Goal: Information Seeking & Learning: Learn about a topic

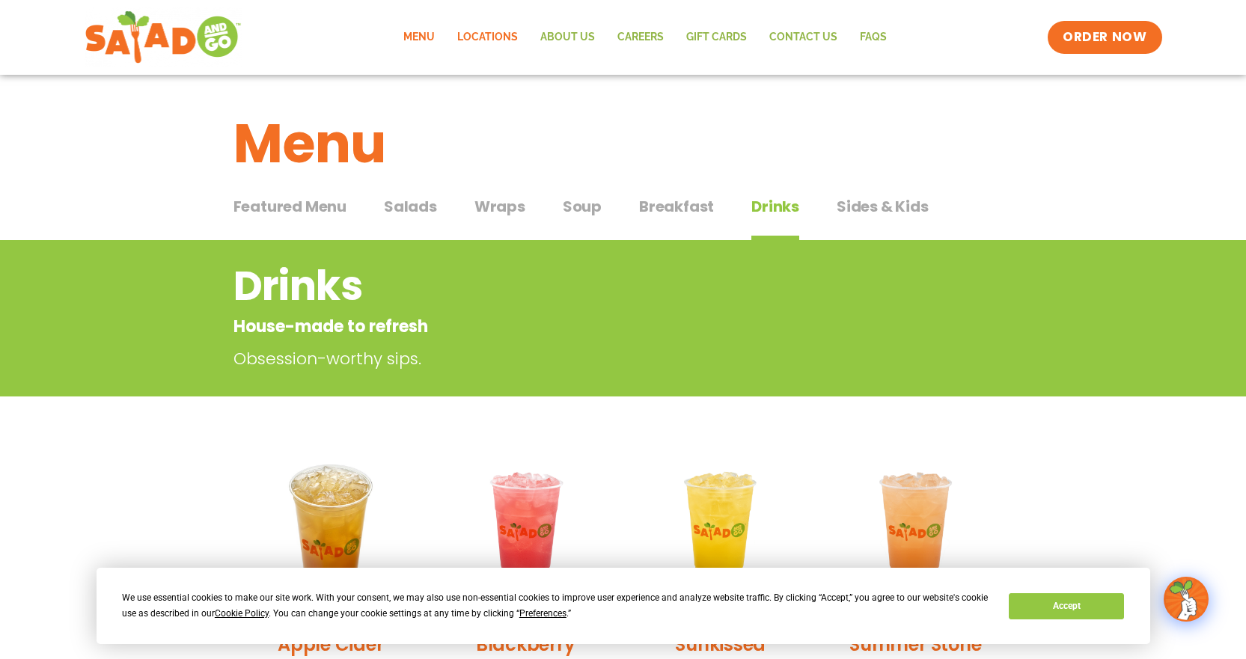
click at [506, 37] on link "Locations" at bounding box center [487, 37] width 83 height 34
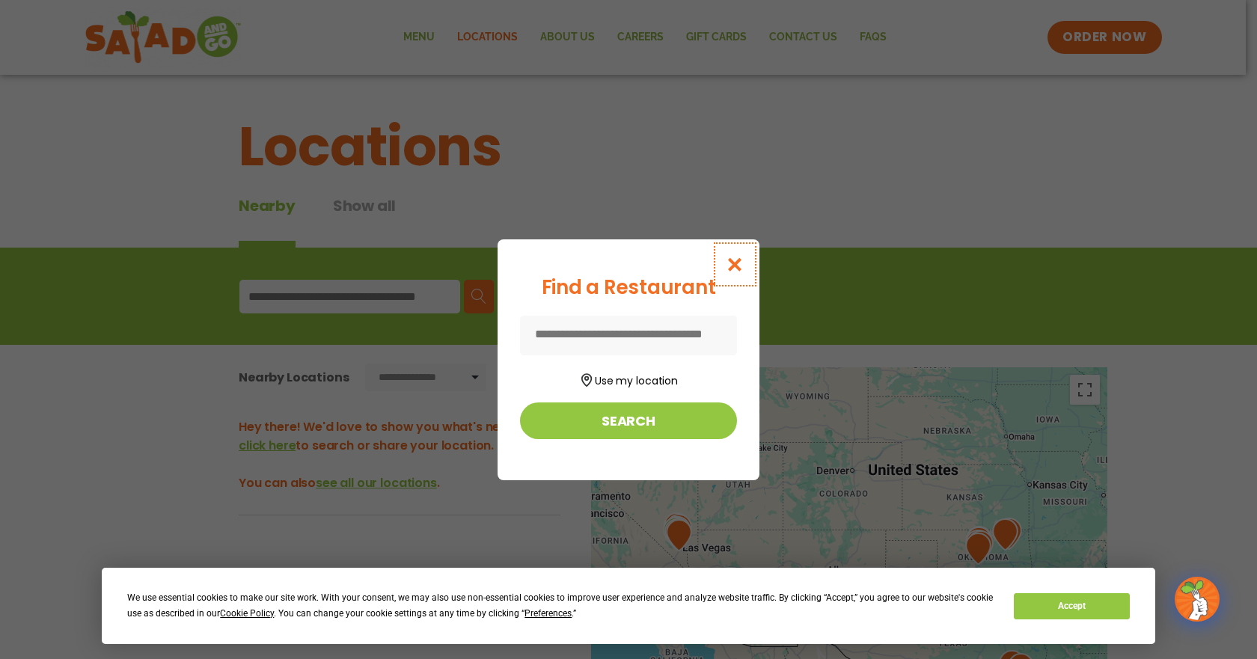
click at [732, 261] on icon "Close modal" at bounding box center [735, 265] width 19 height 16
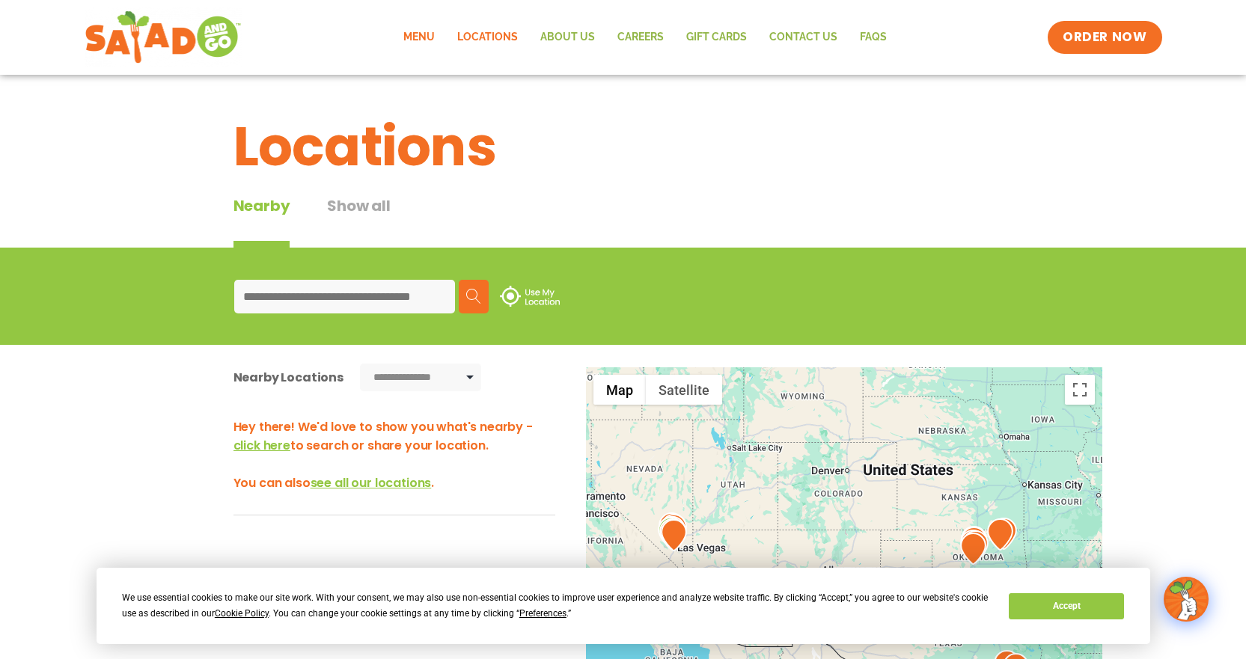
click at [419, 35] on link "Menu" at bounding box center [419, 37] width 54 height 34
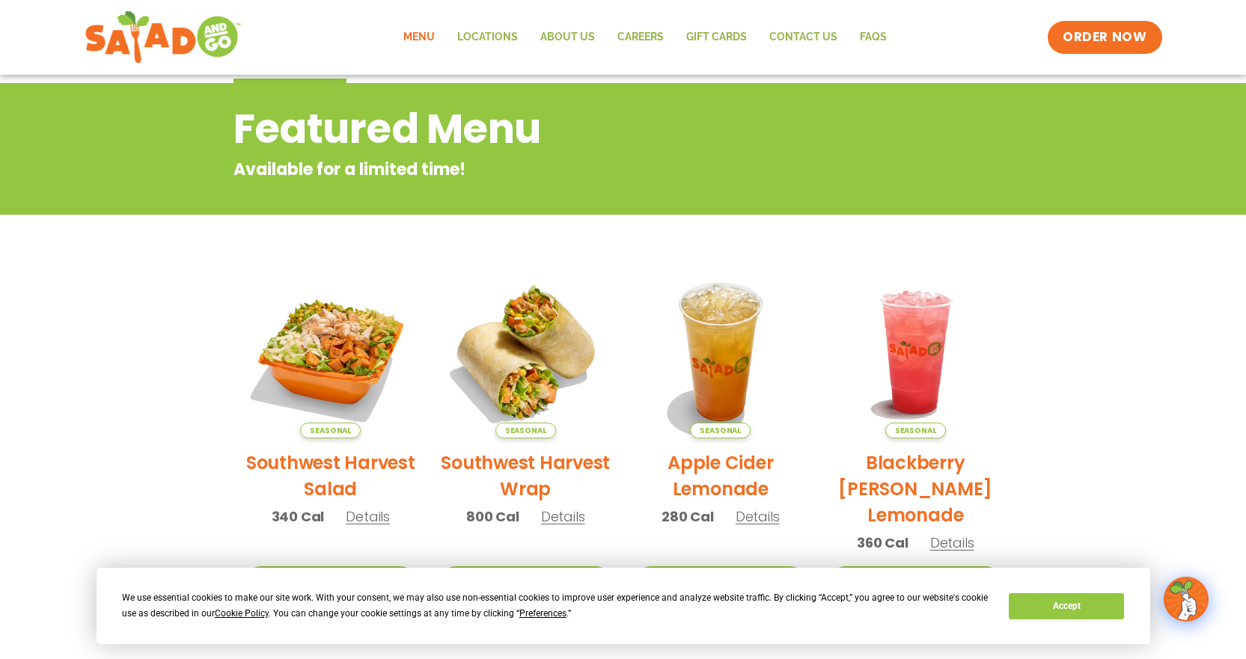
scroll to position [151, 0]
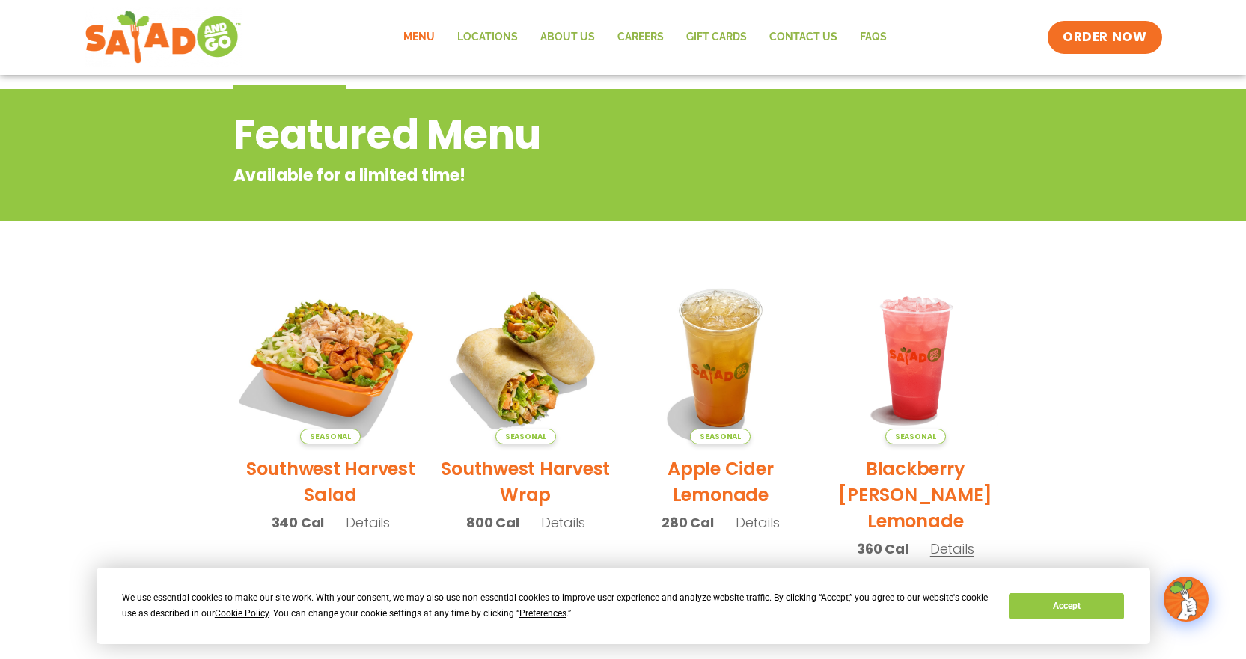
click at [356, 361] on img at bounding box center [330, 358] width 203 height 203
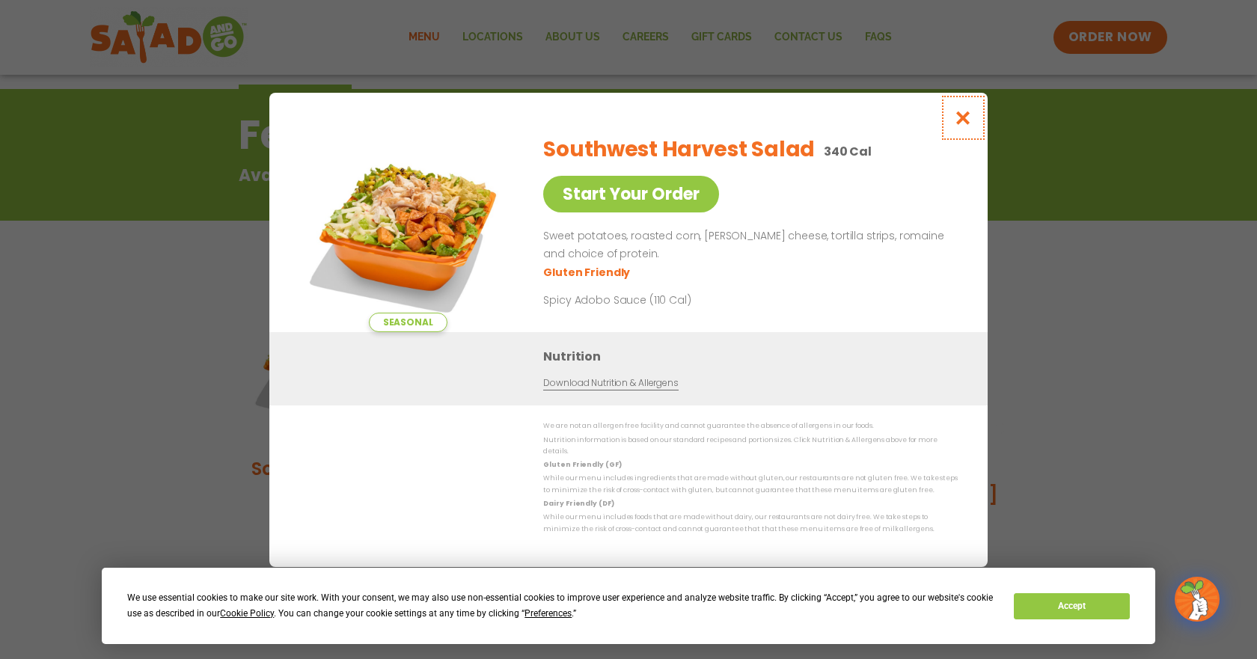
click at [965, 120] on icon "Close modal" at bounding box center [963, 118] width 19 height 16
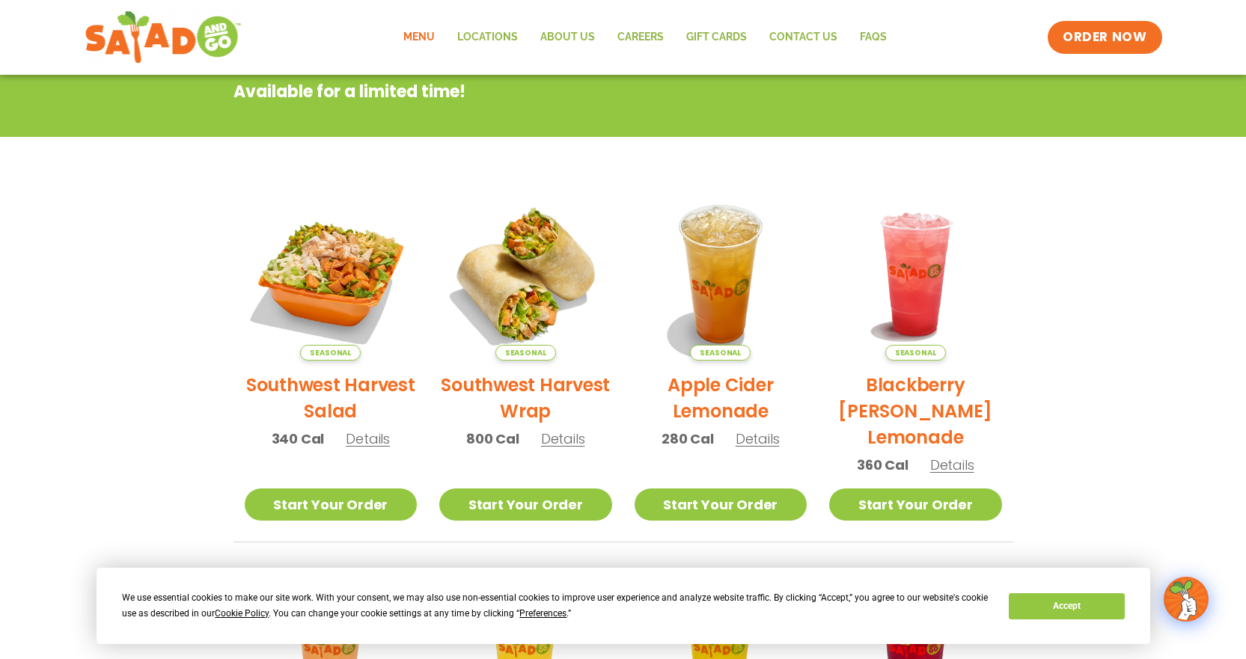
scroll to position [240, 0]
